Goal: Navigation & Orientation: Find specific page/section

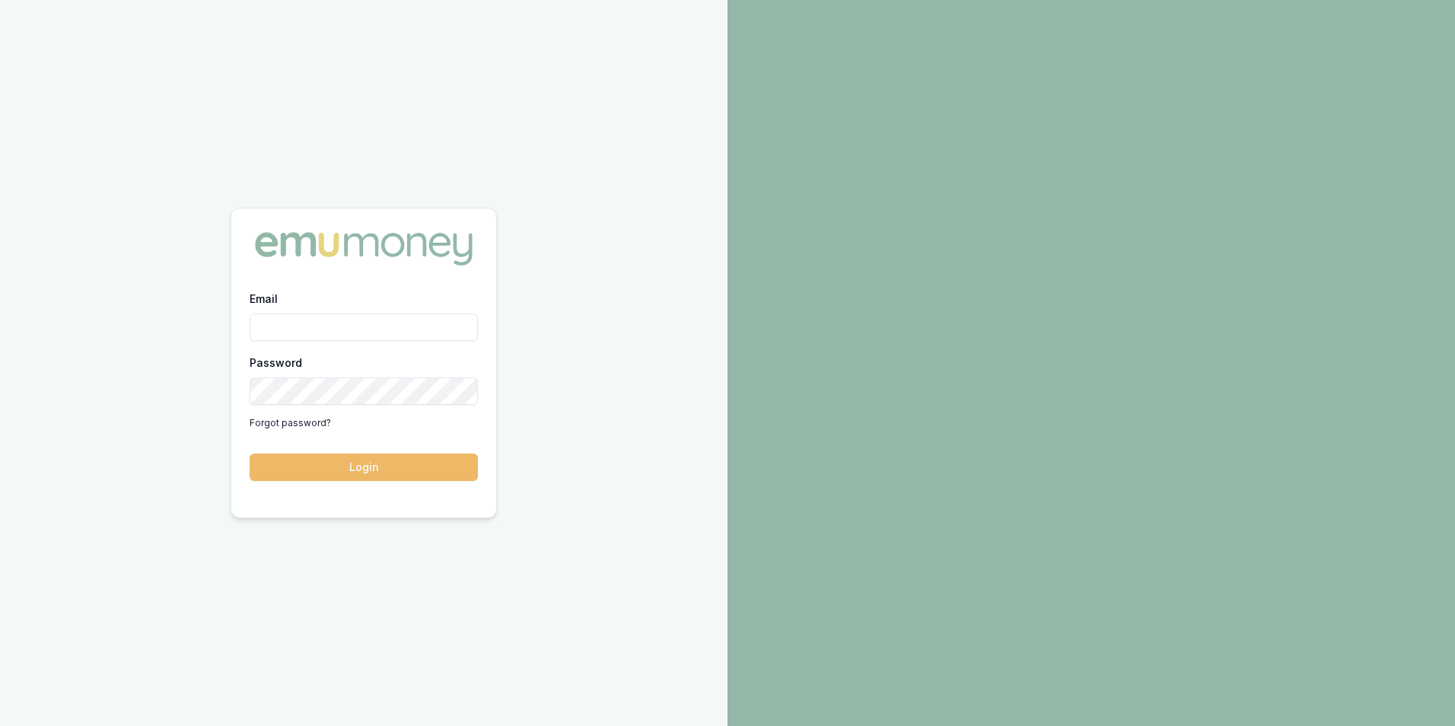
type input "adam.howell@emumoney.com.au"
click at [338, 472] on button "Login" at bounding box center [364, 466] width 228 height 27
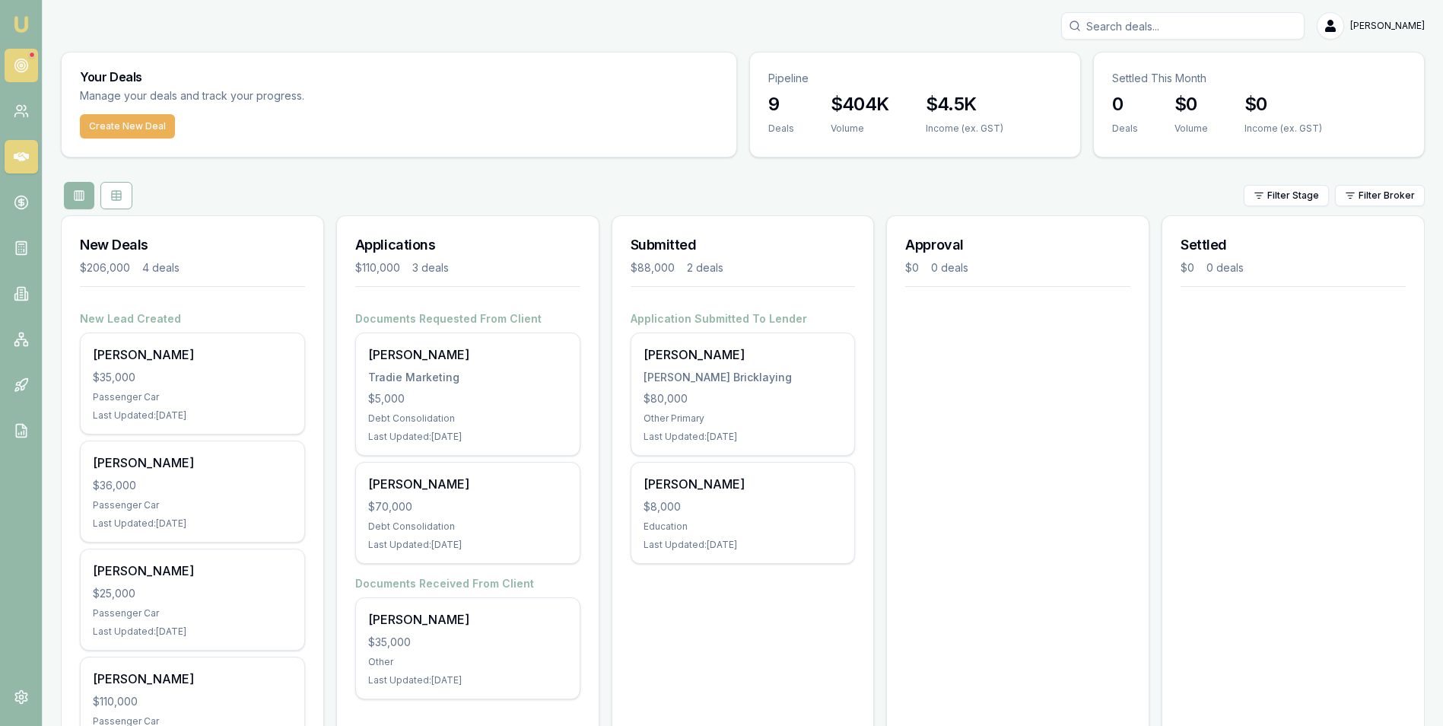
click at [23, 59] on circle at bounding box center [20, 65] width 13 height 13
